Goal: Check status: Check status

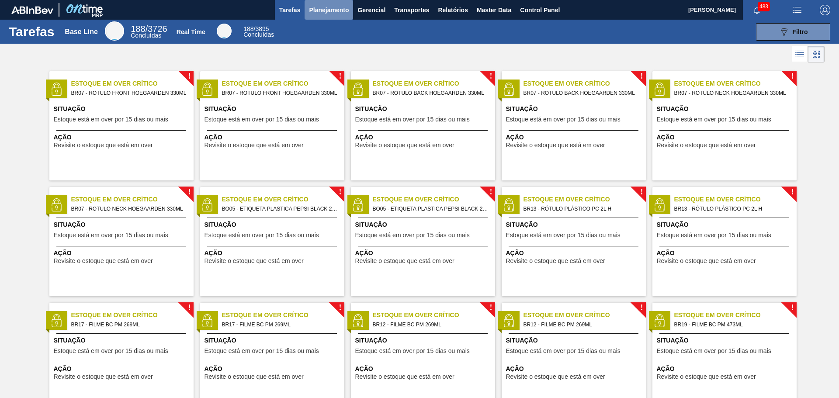
click at [329, 12] on span "Planejamento" at bounding box center [329, 10] width 40 height 10
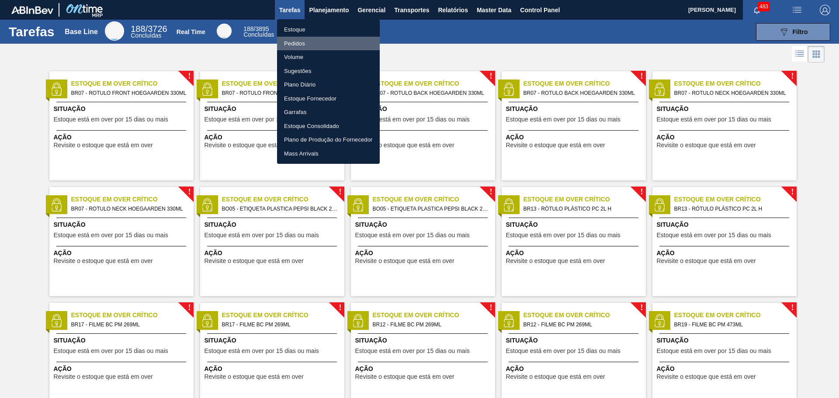
click at [310, 42] on li "Pedidos" at bounding box center [328, 44] width 103 height 14
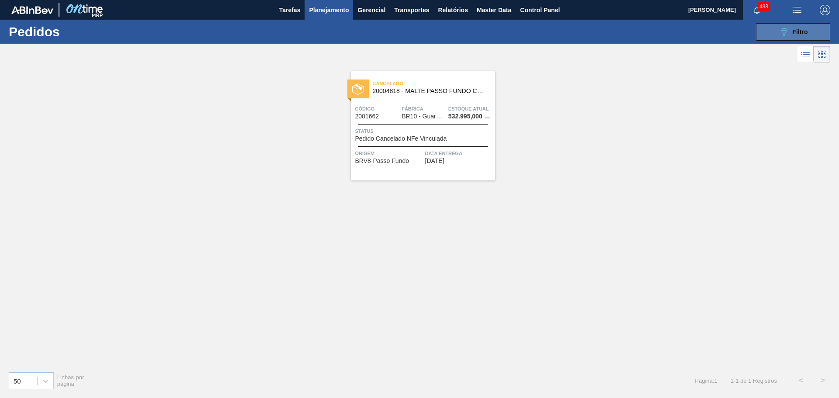
click at [801, 32] on span "Filtro" at bounding box center [800, 31] width 15 height 7
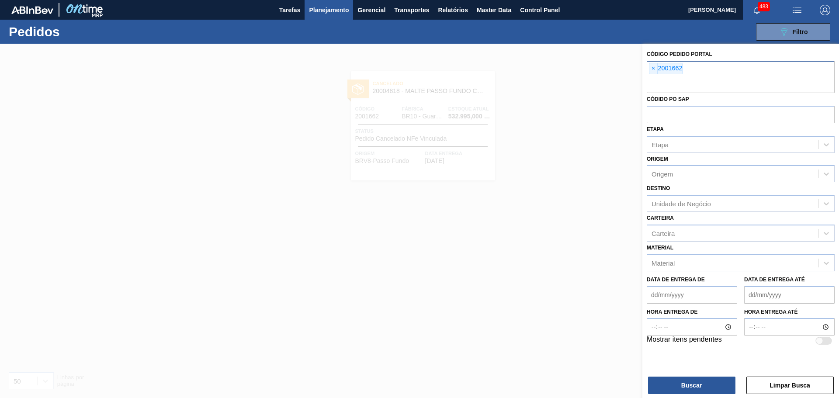
click at [650, 68] on span "×" at bounding box center [653, 68] width 8 height 10
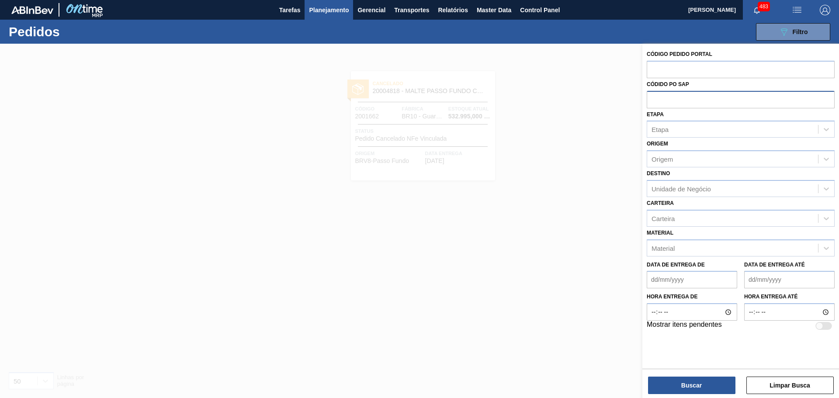
click at [668, 103] on input "text" at bounding box center [741, 99] width 188 height 17
paste input "5800338819"
type input "5800338819"
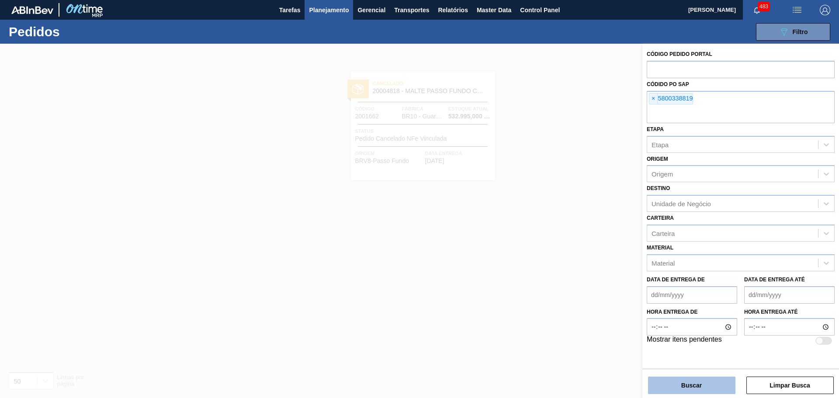
click at [683, 386] on button "Buscar" at bounding box center [691, 385] width 87 height 17
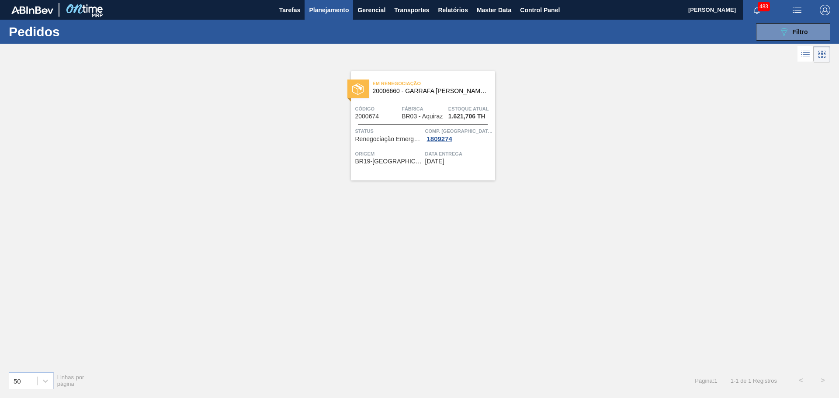
click at [426, 86] on span "Em renegociação" at bounding box center [434, 83] width 122 height 9
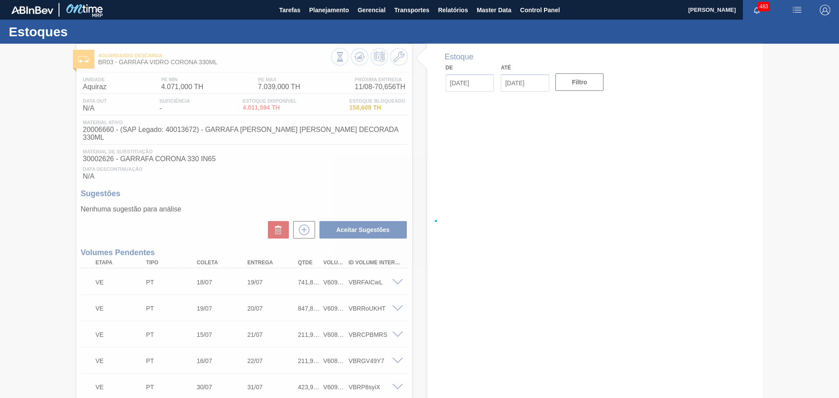
type input "[DATE]"
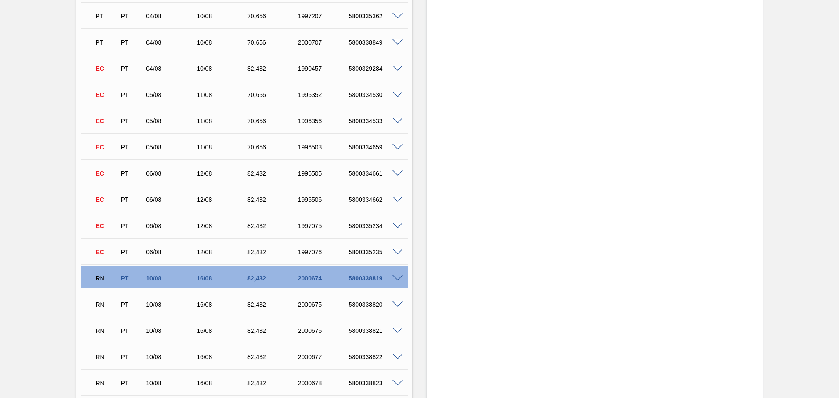
scroll to position [3671, 0]
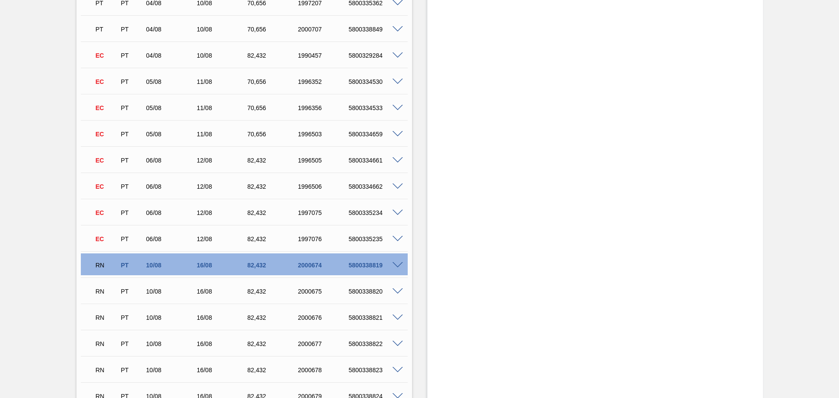
click at [397, 262] on span at bounding box center [397, 265] width 10 height 7
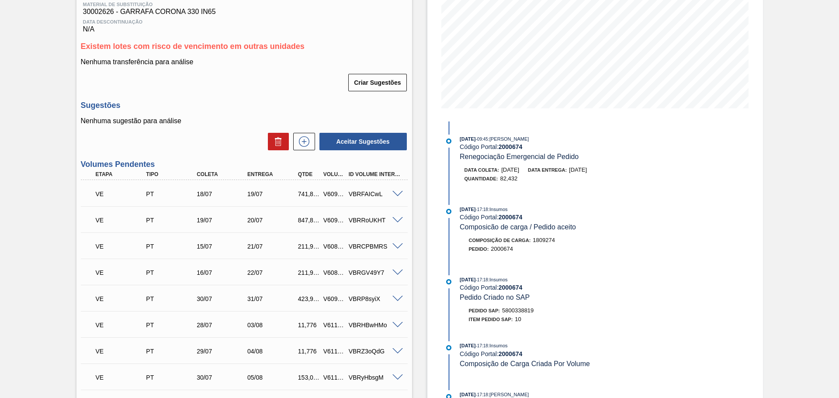
scroll to position [131, 0]
